Goal: Book appointment/travel/reservation

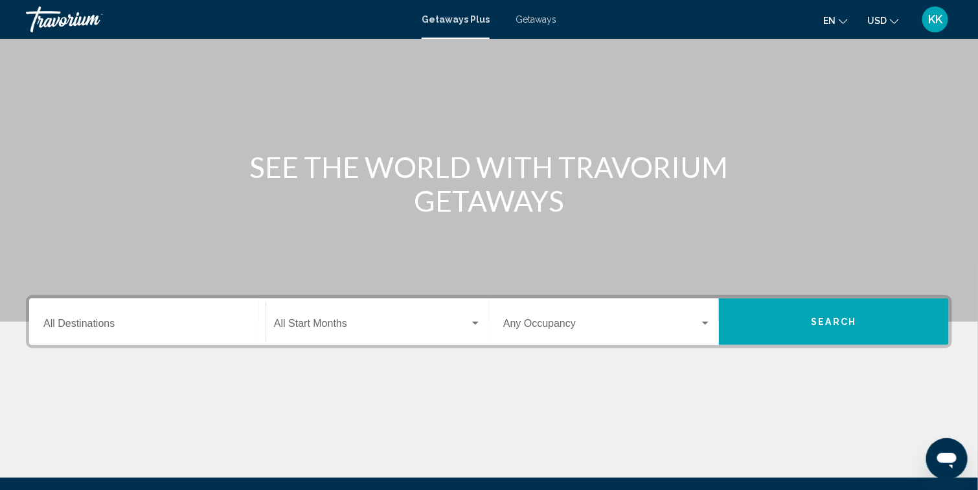
scroll to position [97, 0]
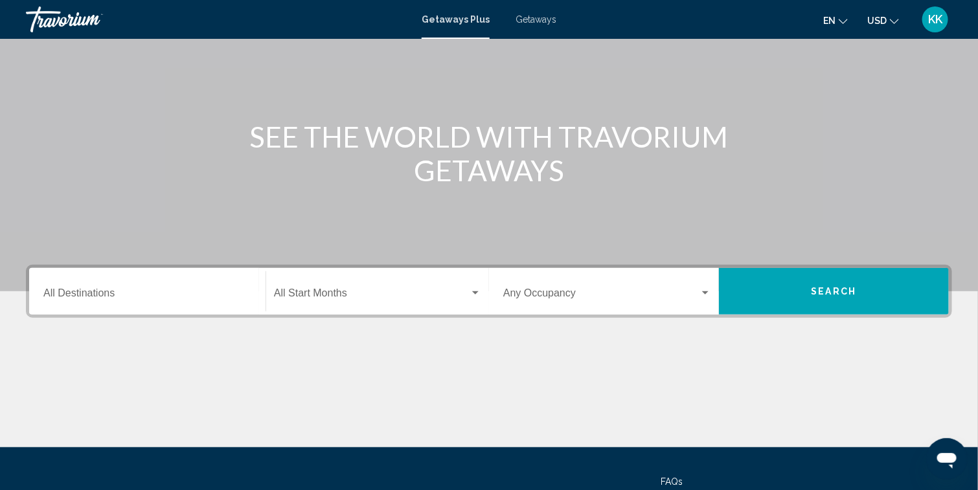
click at [172, 301] on input "Destination All Destinations" at bounding box center [147, 296] width 208 height 12
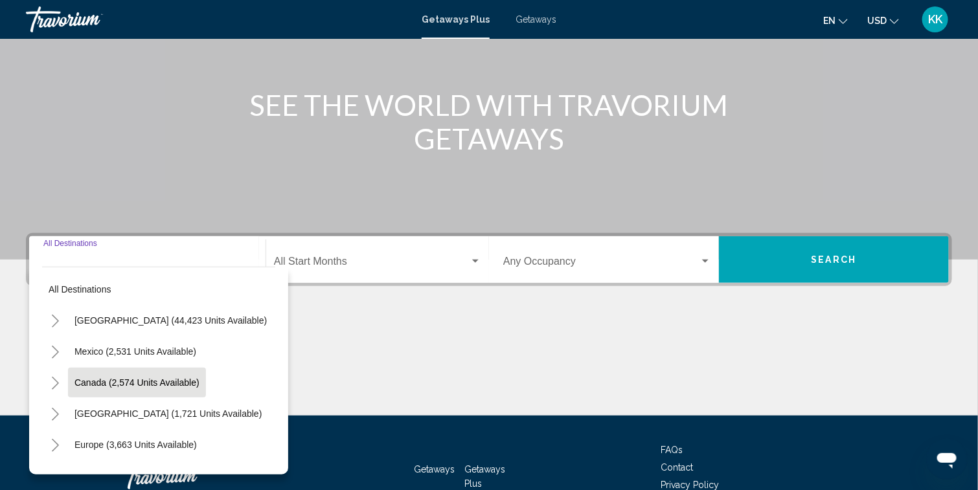
scroll to position [212, 0]
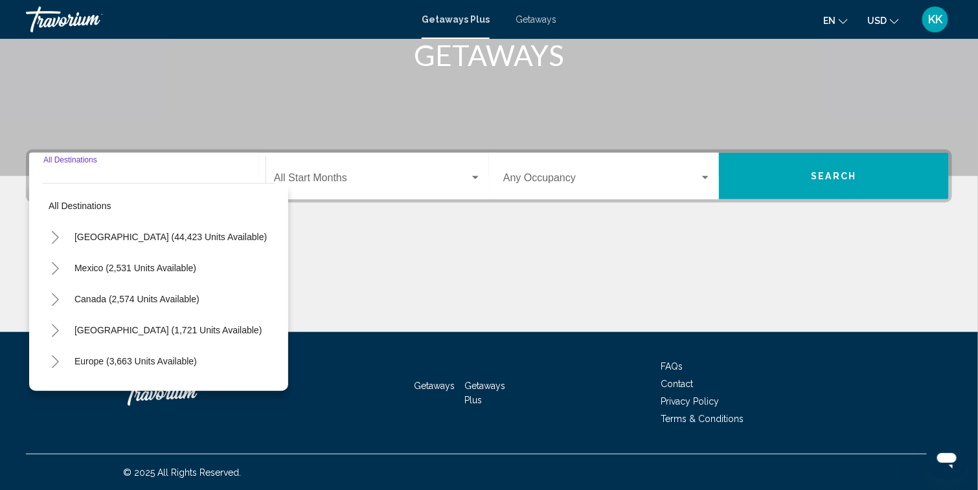
click at [59, 267] on icon "Toggle Mexico (2,531 units available)" at bounding box center [56, 268] width 10 height 13
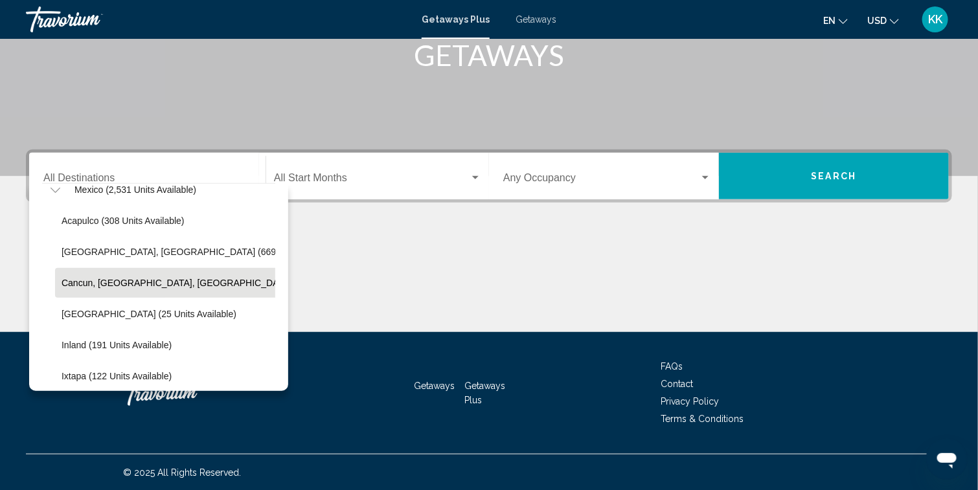
scroll to position [97, 0]
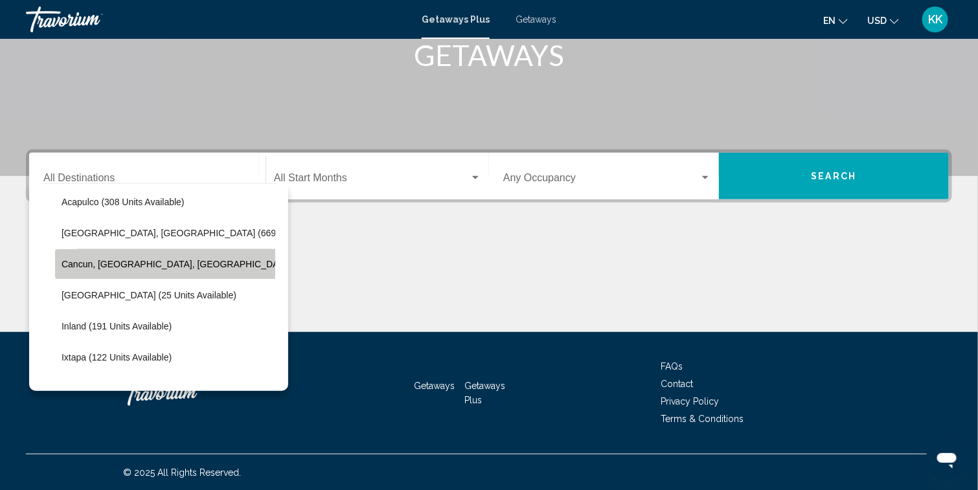
click at [98, 263] on span "Cancun, [GEOGRAPHIC_DATA], [GEOGRAPHIC_DATA] (357 units available)" at bounding box center [219, 264] width 315 height 10
type input "**********"
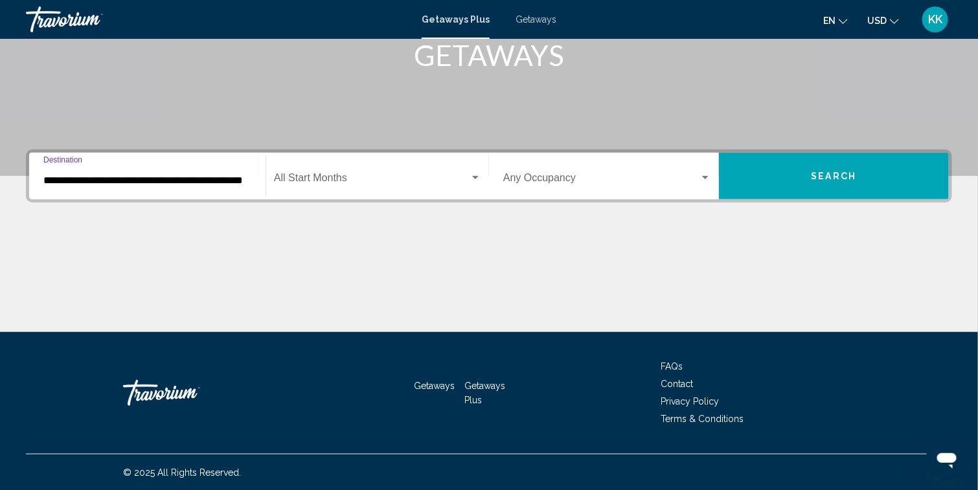
click at [334, 170] on div "Start Month All Start Months" at bounding box center [377, 176] width 207 height 41
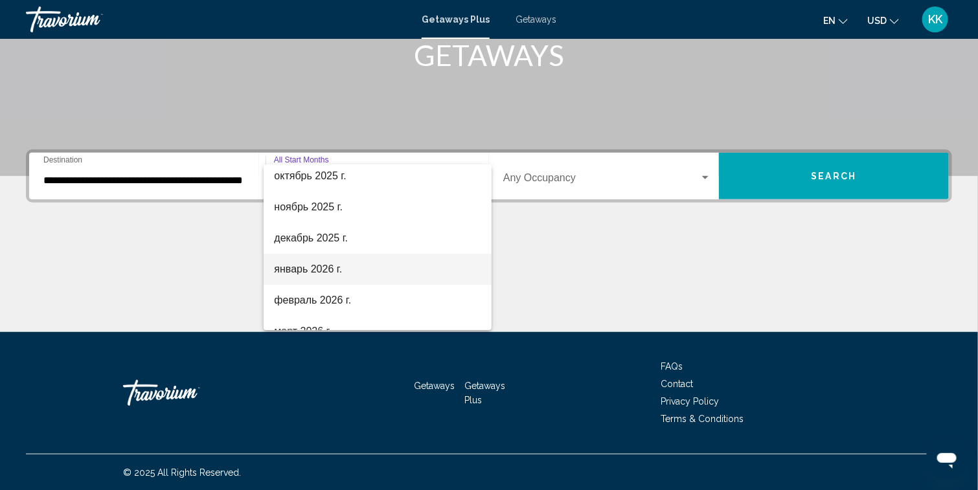
drag, startPoint x: 298, startPoint y: 271, endPoint x: 282, endPoint y: 273, distance: 16.3
click at [299, 269] on span "январь 2026 г." at bounding box center [377, 269] width 207 height 31
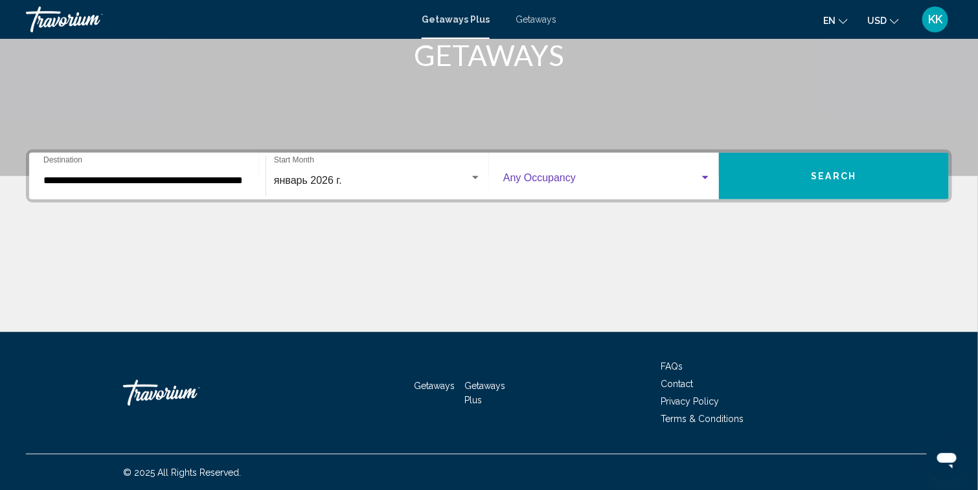
click at [614, 179] on span "Search widget" at bounding box center [601, 181] width 196 height 12
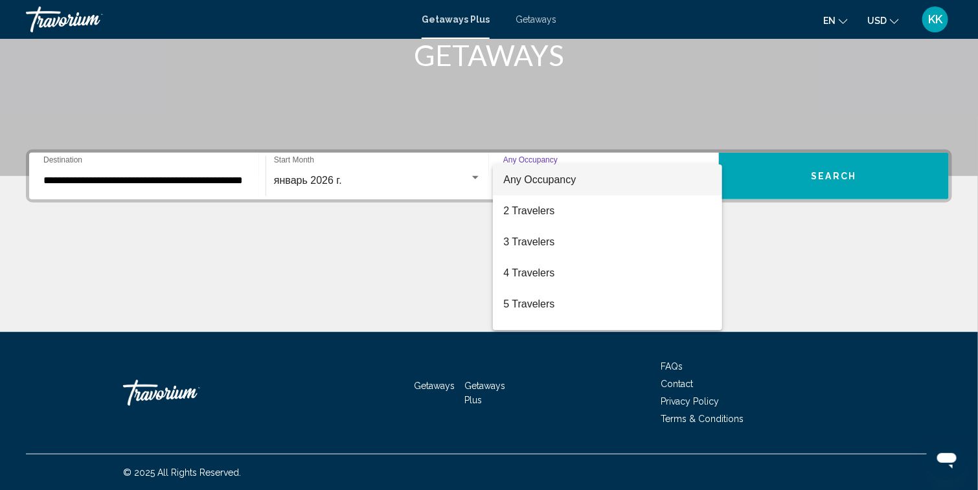
click at [812, 169] on div at bounding box center [489, 245] width 978 height 490
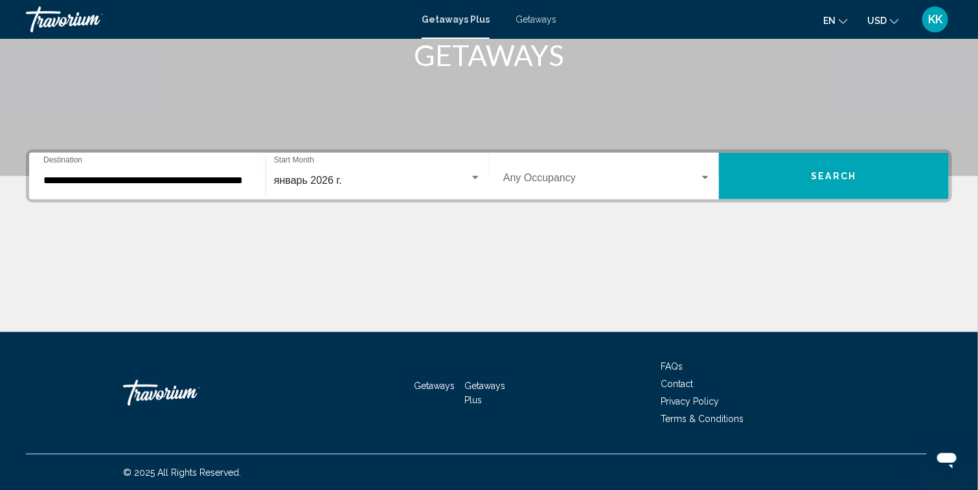
click at [866, 174] on button "Search" at bounding box center [834, 176] width 230 height 47
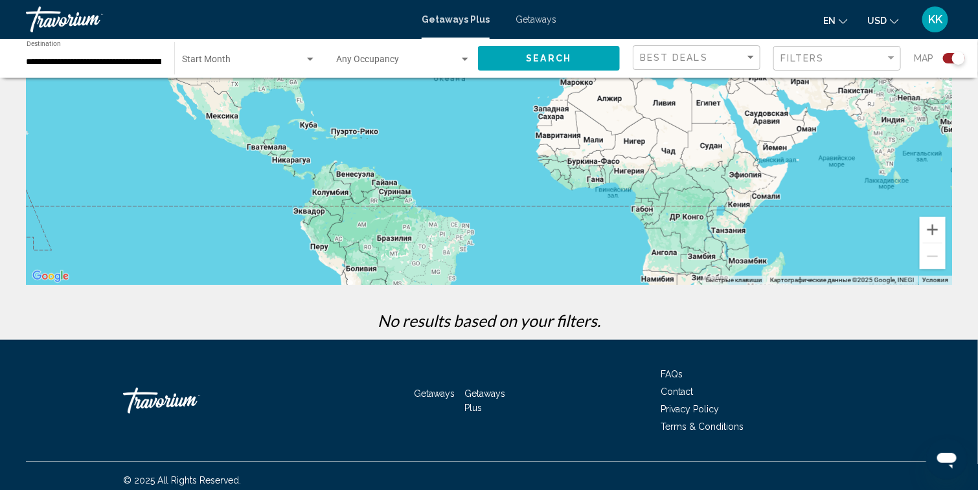
scroll to position [97, 0]
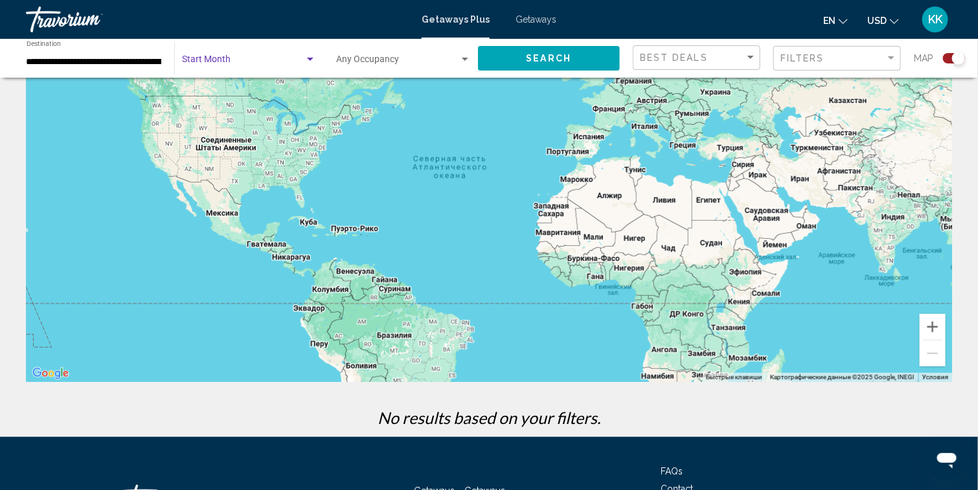
click at [273, 57] on span "Search widget" at bounding box center [243, 62] width 122 height 10
click at [284, 52] on span "All Start Months" at bounding box center [248, 61] width 133 height 27
click at [311, 56] on div "Search widget" at bounding box center [310, 59] width 12 height 10
click at [311, 56] on span "All Start Months" at bounding box center [248, 61] width 133 height 27
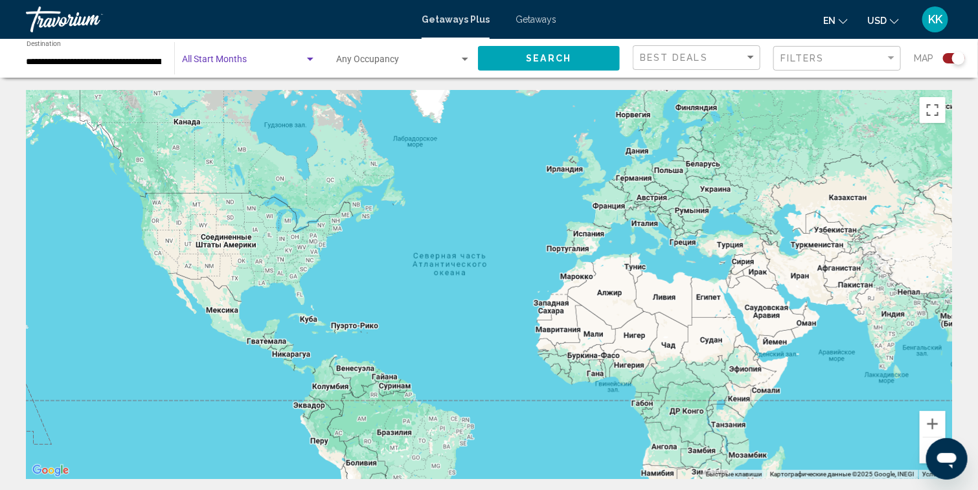
click at [288, 64] on span "Search widget" at bounding box center [243, 62] width 122 height 10
click at [533, 58] on div at bounding box center [489, 245] width 978 height 490
click at [537, 57] on span "Search" at bounding box center [548, 59] width 45 height 10
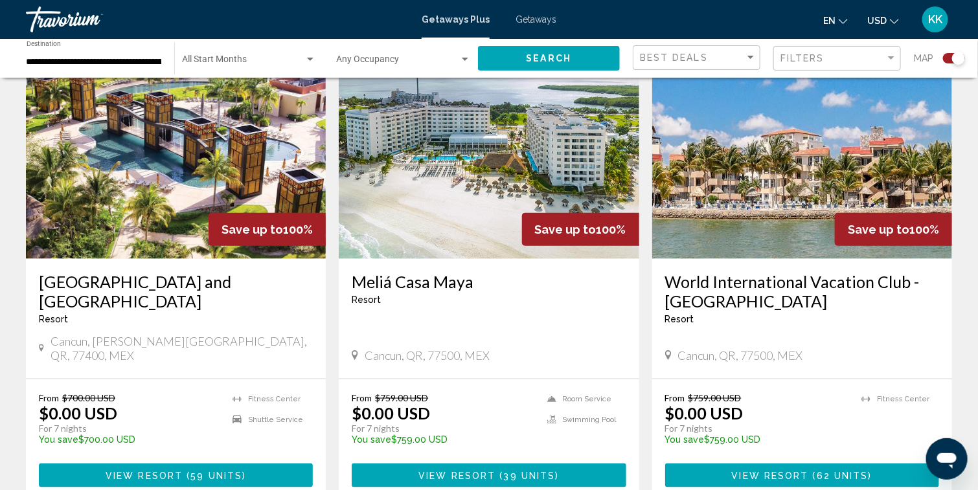
scroll to position [583, 0]
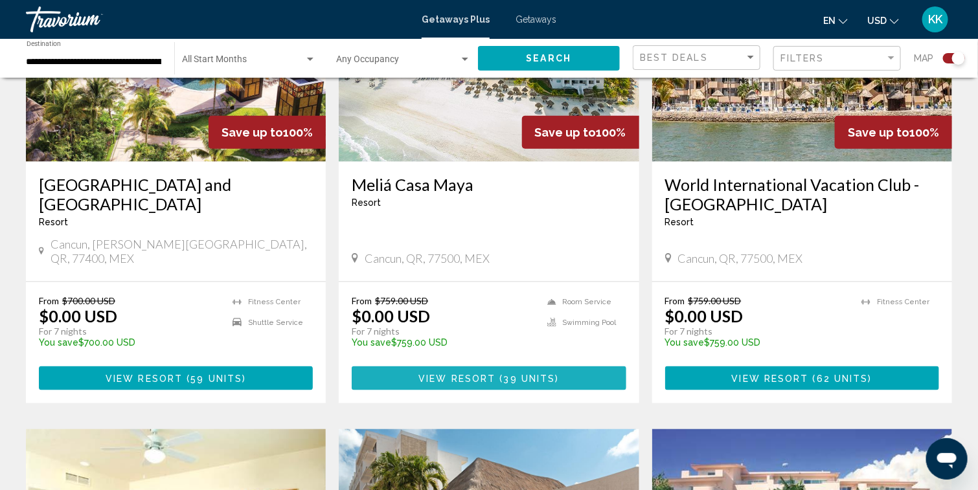
click at [486, 374] on span "View Resort" at bounding box center [456, 379] width 77 height 10
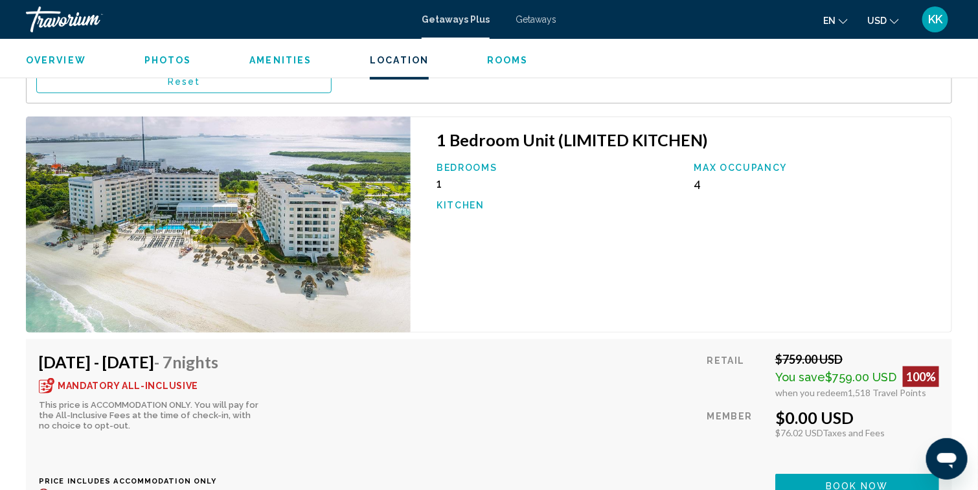
scroll to position [2331, 0]
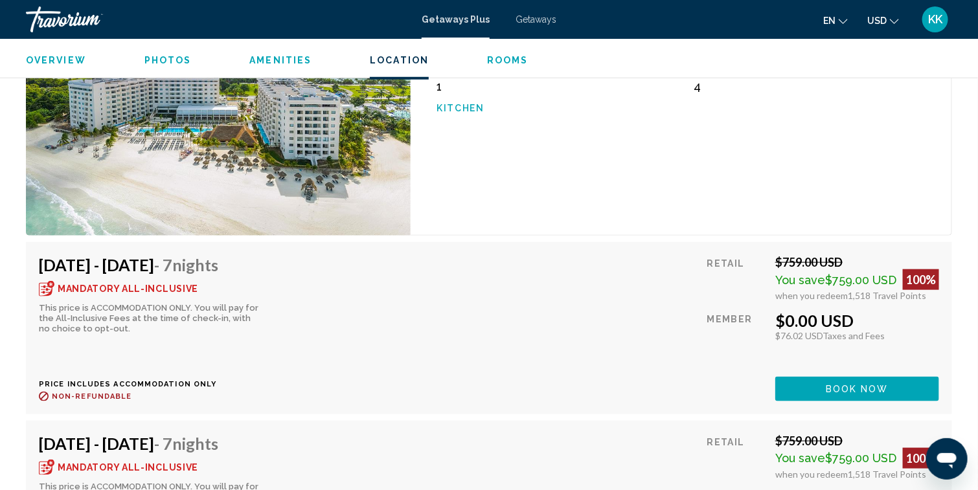
click at [45, 281] on icon "Main content" at bounding box center [47, 289] width 16 height 16
click at [76, 284] on span "Mandatory All-Inclusive" at bounding box center [128, 288] width 141 height 9
click at [56, 281] on div "Mandatory All-Inclusive" at bounding box center [118, 289] width 159 height 16
click at [47, 289] on icon "Main content" at bounding box center [48, 290] width 5 height 3
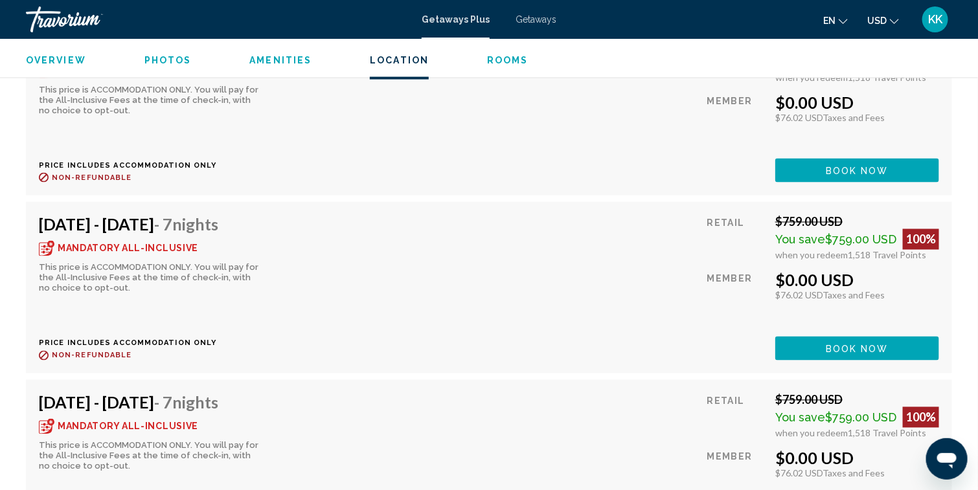
scroll to position [2825, 0]
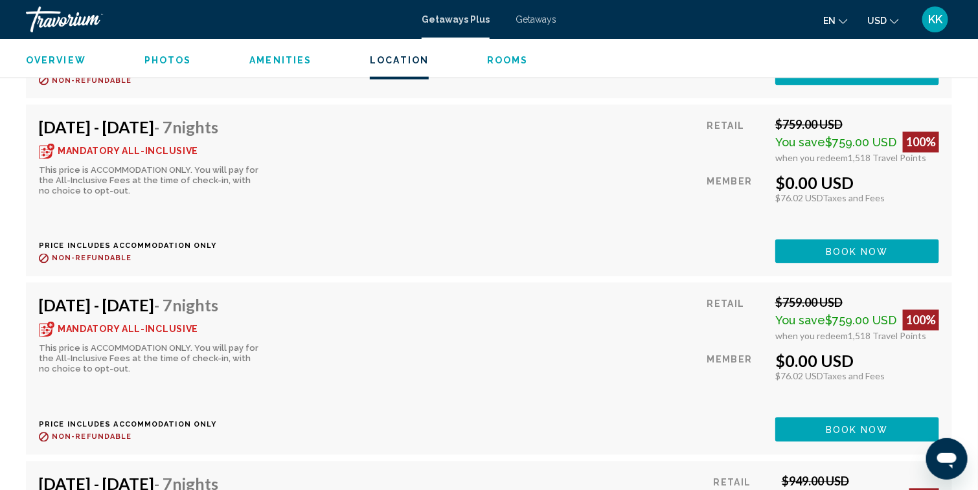
click at [132, 147] on span "Mandatory All-Inclusive" at bounding box center [128, 151] width 141 height 9
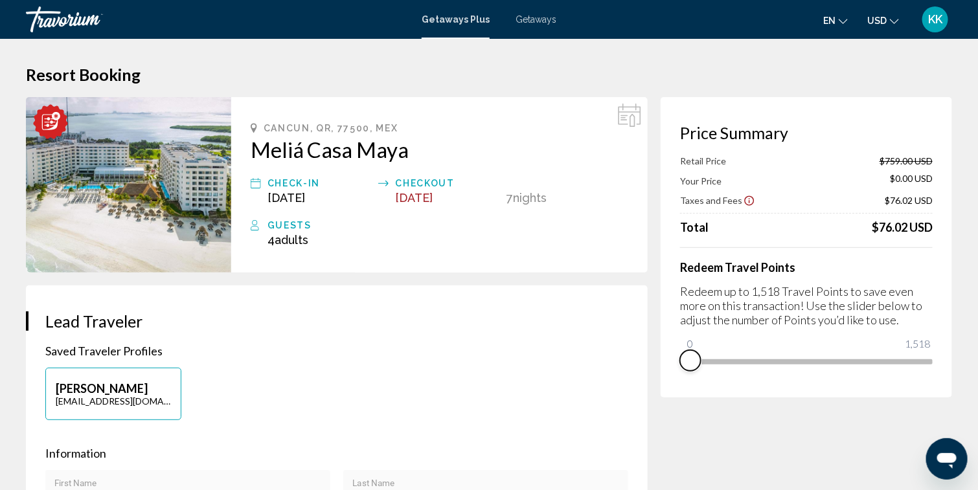
drag, startPoint x: 917, startPoint y: 377, endPoint x: 667, endPoint y: 381, distance: 250.6
click at [667, 381] on div "Price Summary Retail Price $759.00 USD Your Price $0.00 USD Taxes and Fees $76.…" at bounding box center [805, 247] width 291 height 300
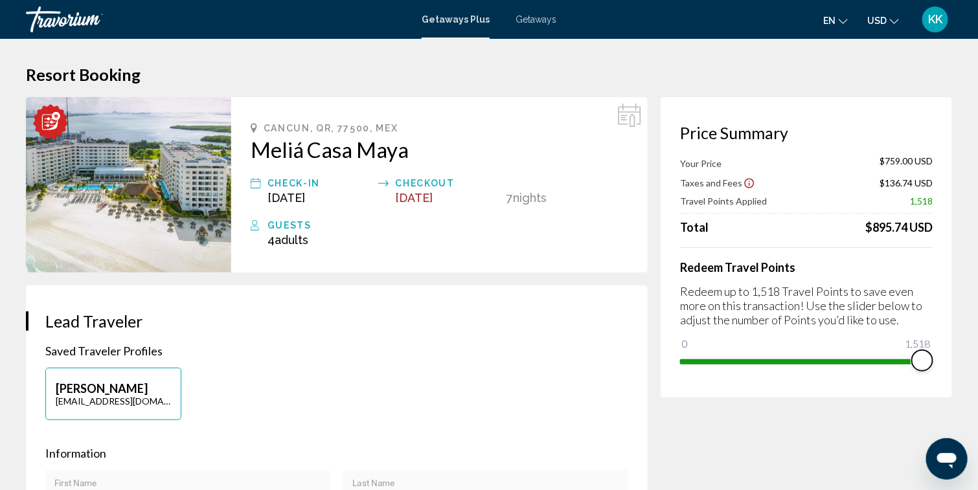
drag, startPoint x: 688, startPoint y: 343, endPoint x: 971, endPoint y: 333, distance: 283.8
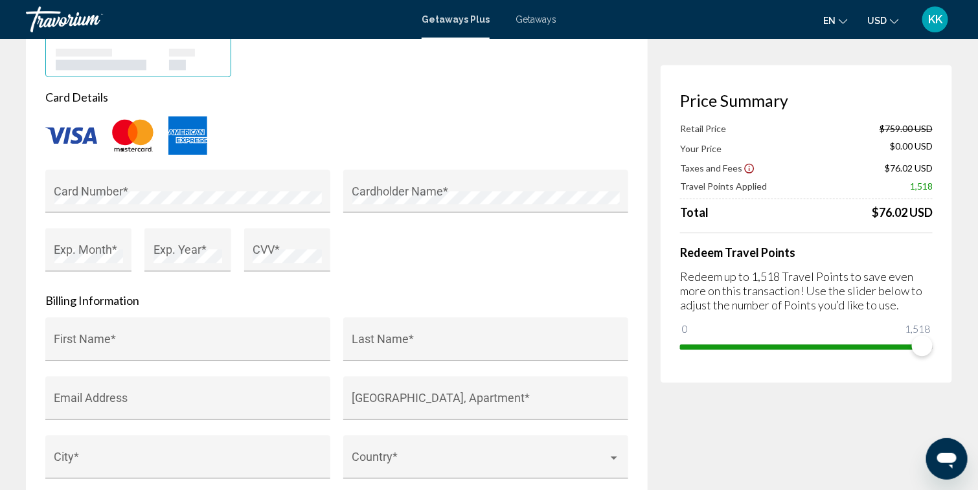
scroll to position [971, 0]
